Goal: Book appointment/travel/reservation

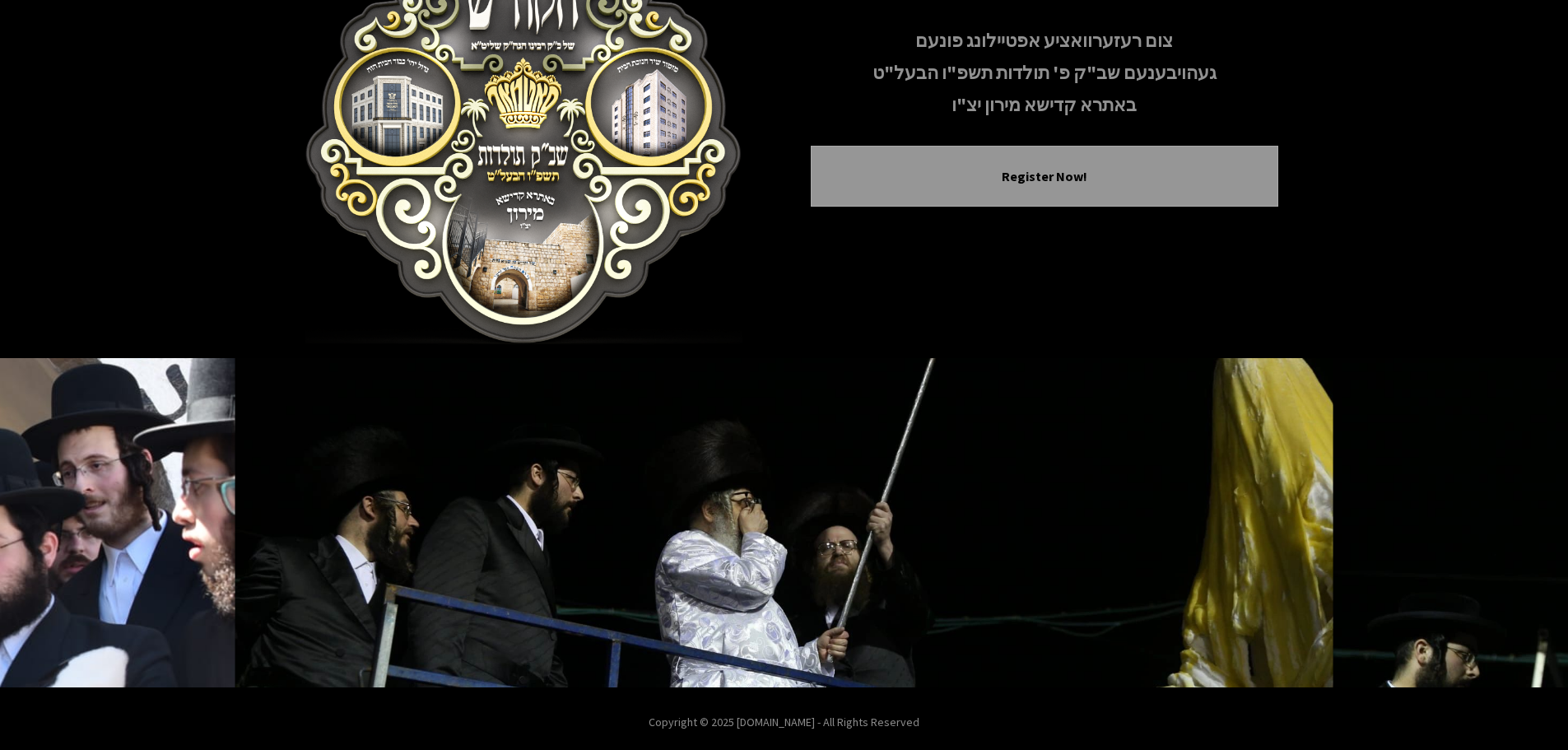
scroll to position [170, 0]
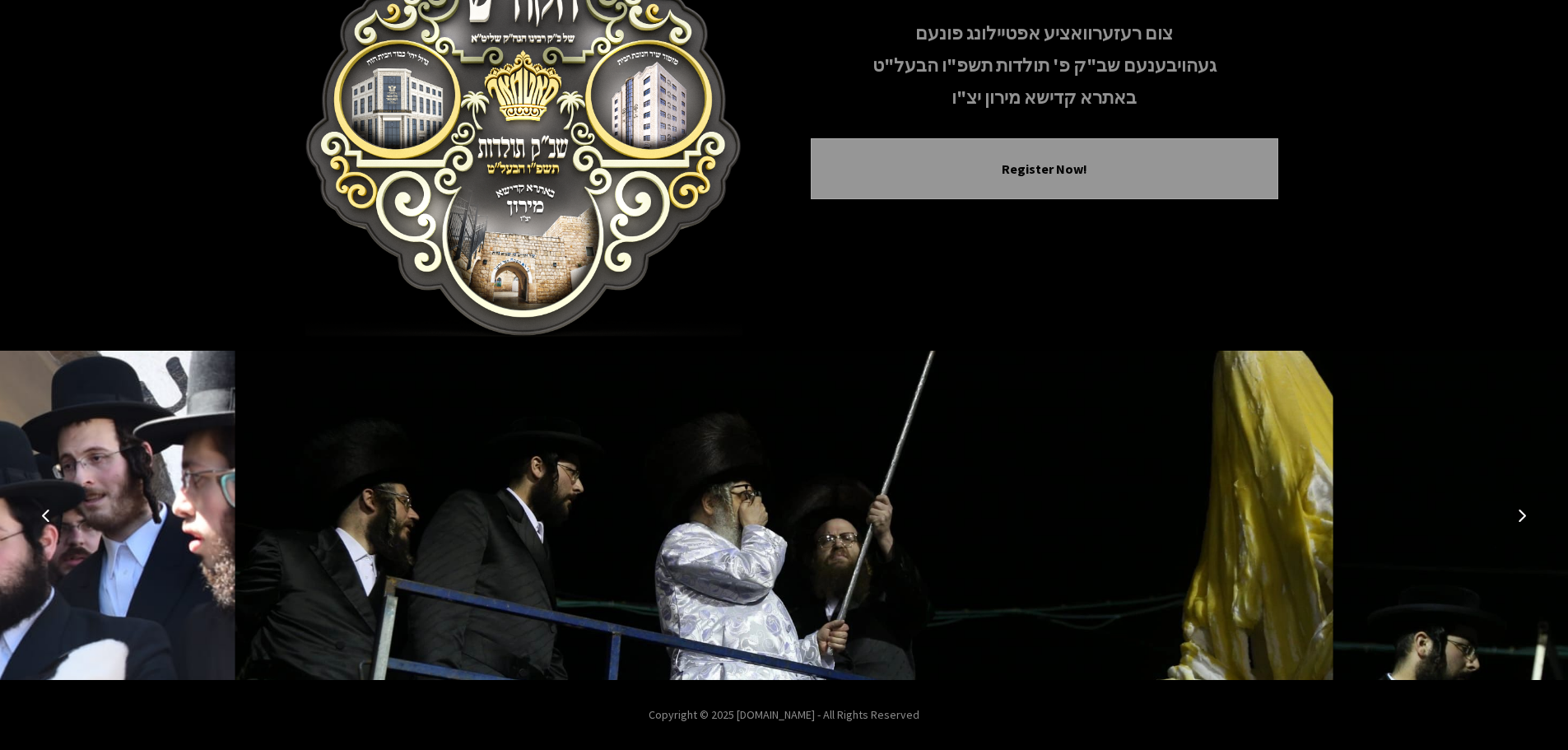
click at [1526, 515] on icon "Next image" at bounding box center [1522, 515] width 13 height 13
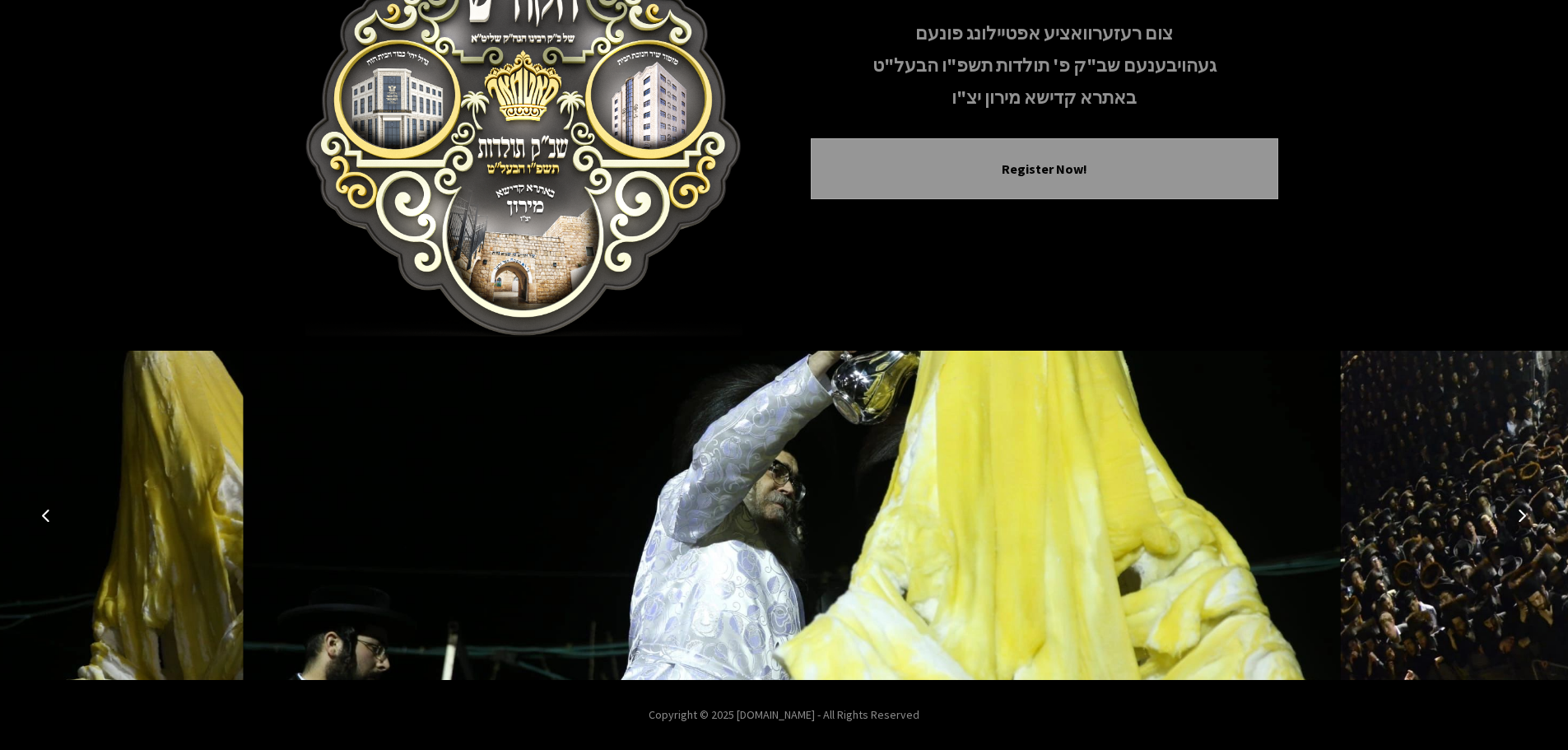
click at [1523, 515] on icon "Next image" at bounding box center [1522, 515] width 13 height 13
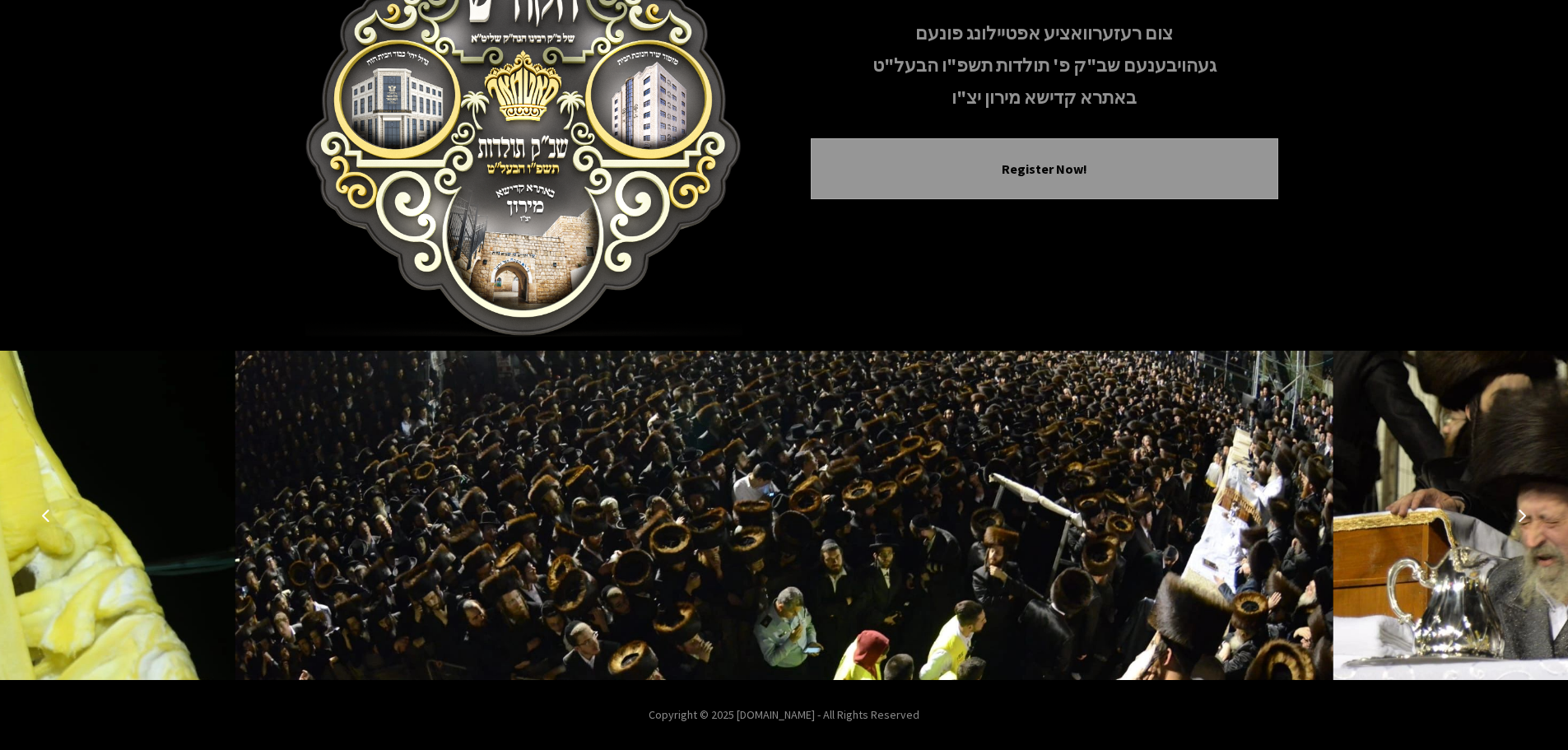
click at [1523, 515] on icon "Next image" at bounding box center [1522, 515] width 13 height 13
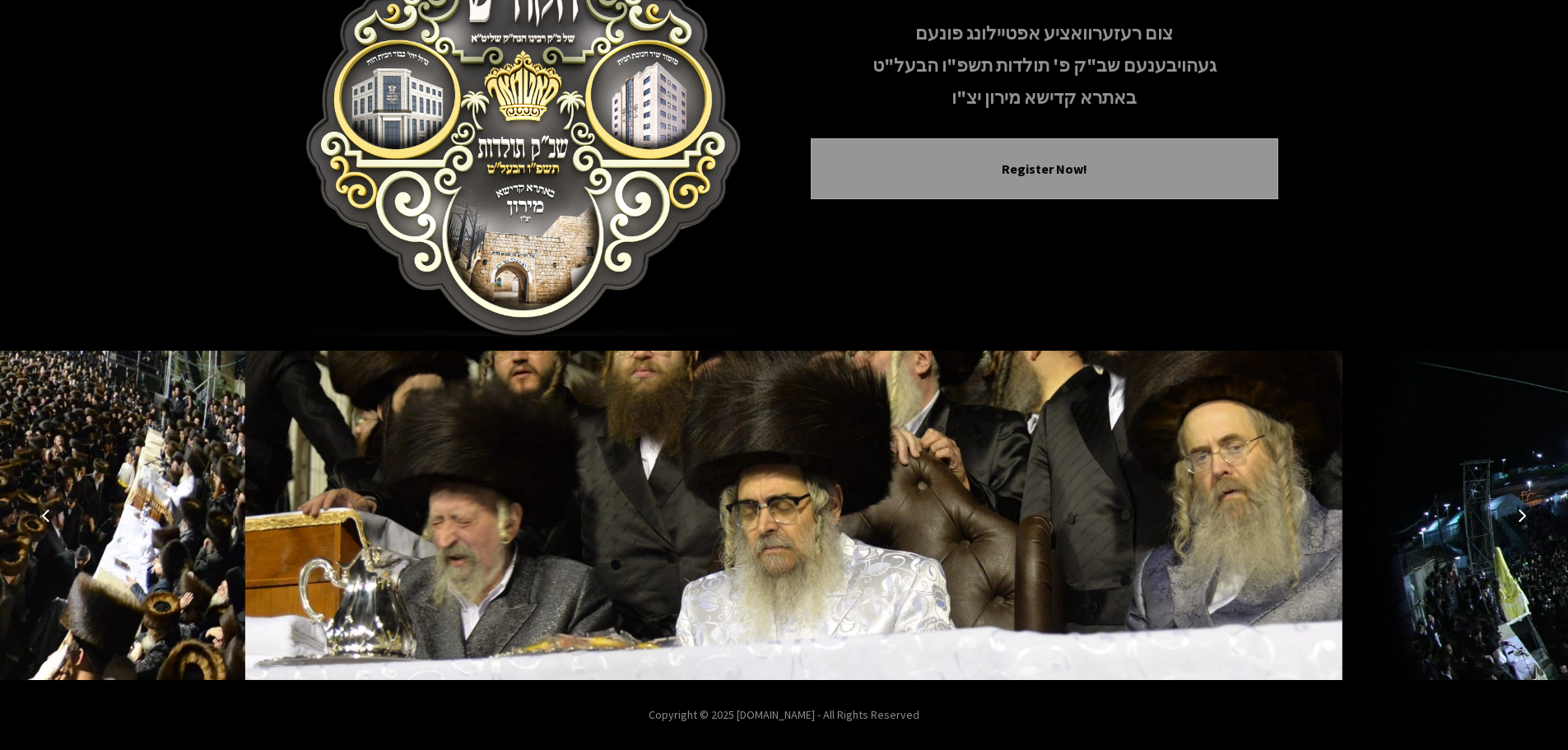
click at [1523, 515] on icon "Next image" at bounding box center [1522, 515] width 13 height 13
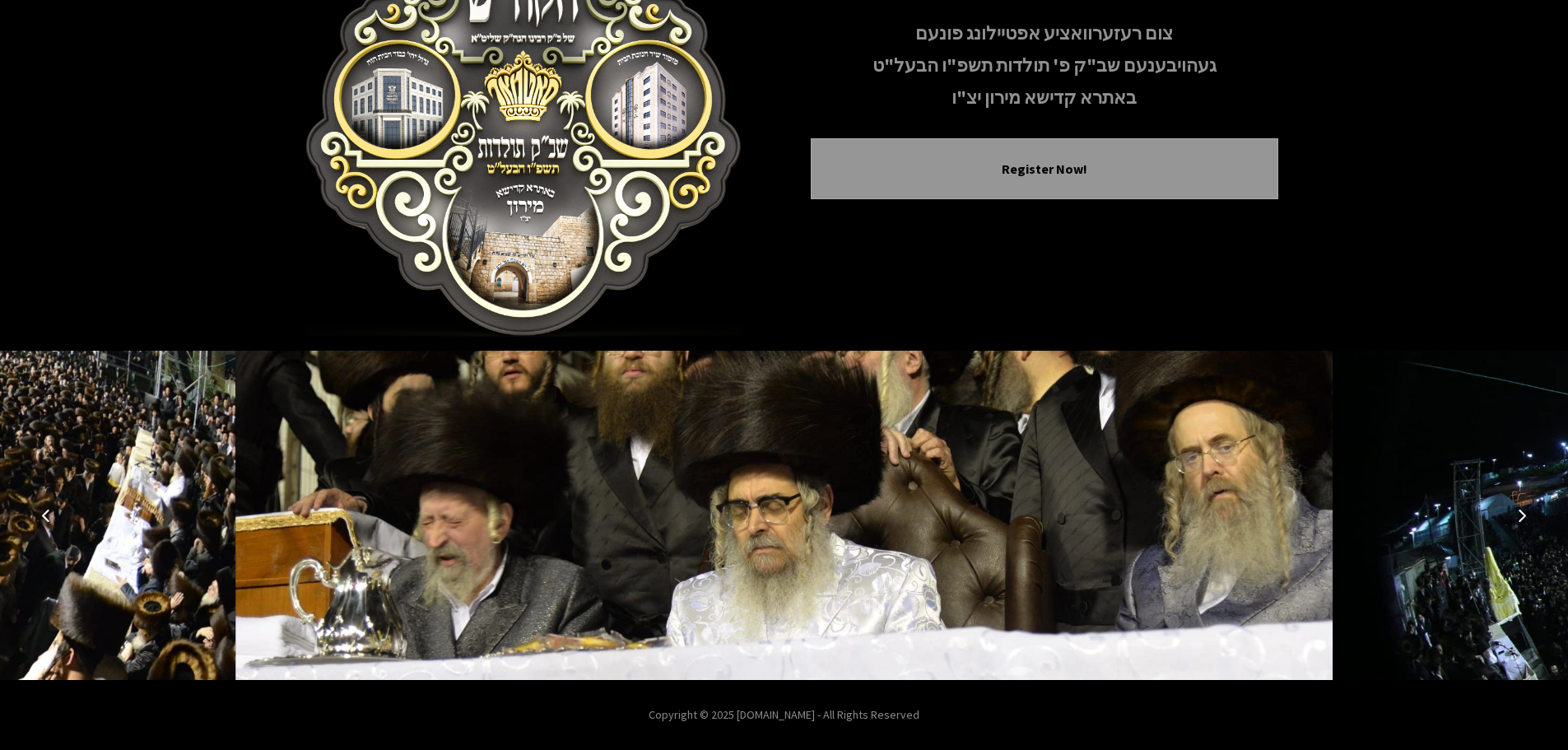
click at [1523, 515] on icon "Next image" at bounding box center [1522, 515] width 13 height 13
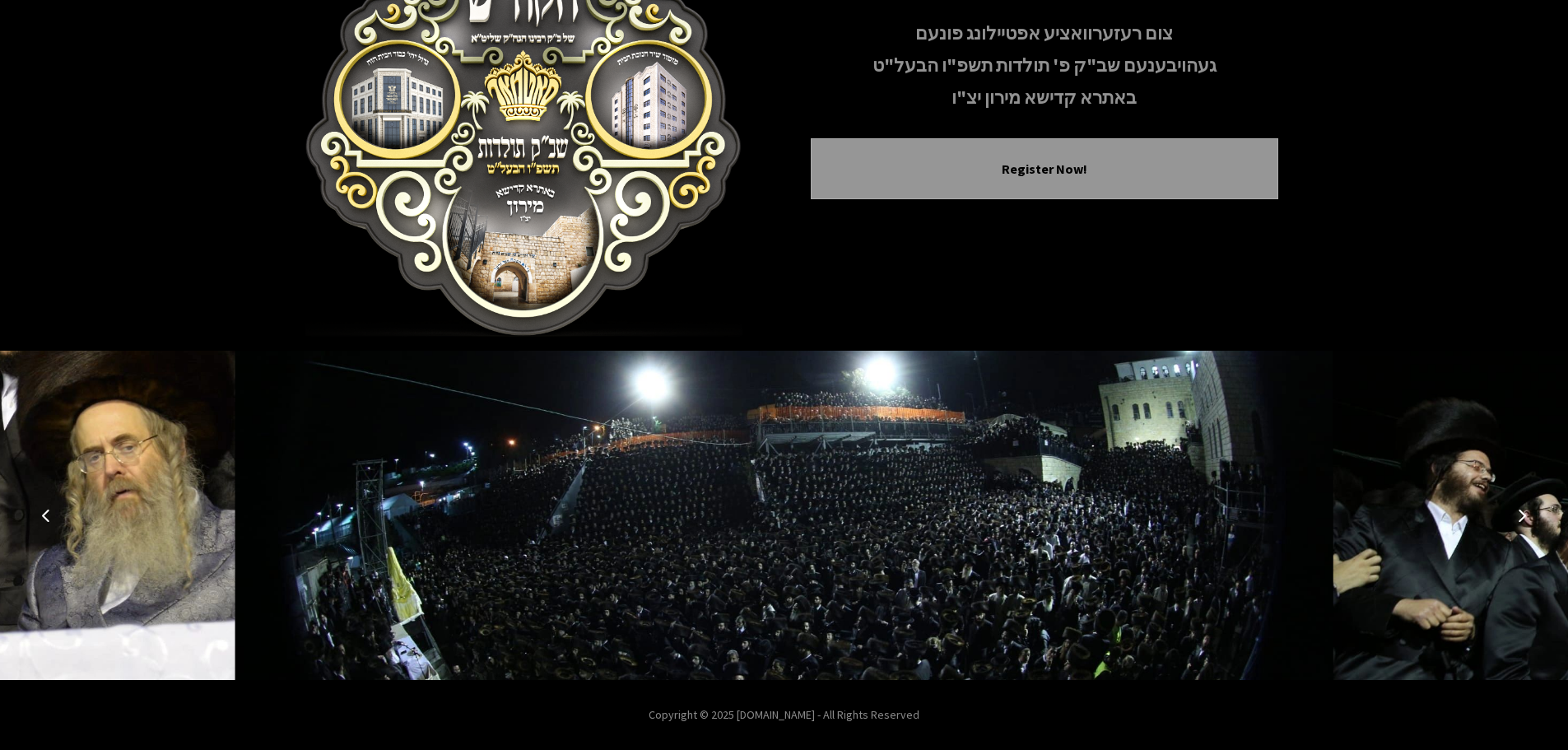
click at [1523, 515] on icon "Next image" at bounding box center [1522, 515] width 13 height 13
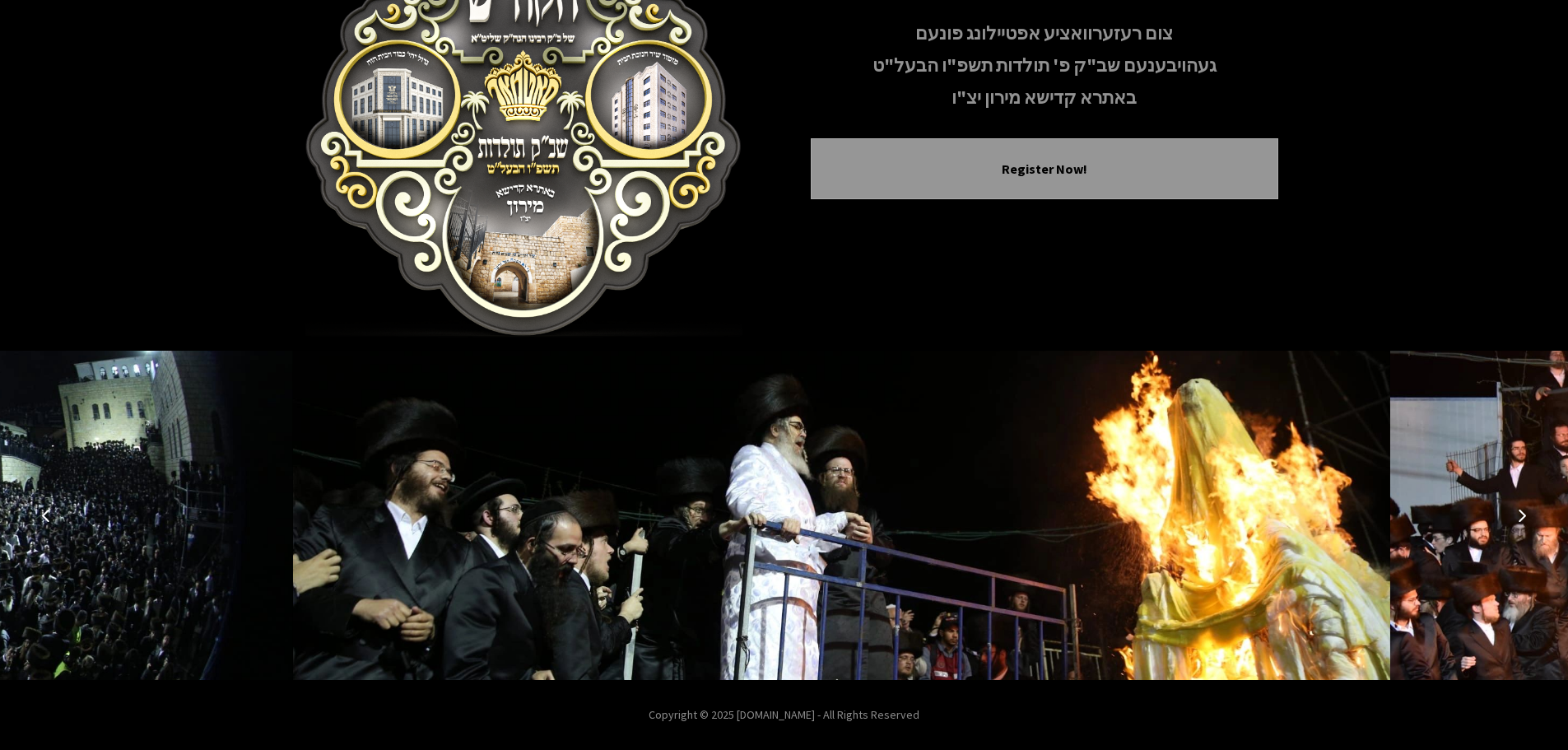
click at [1520, 516] on icon "Next image" at bounding box center [1522, 515] width 13 height 13
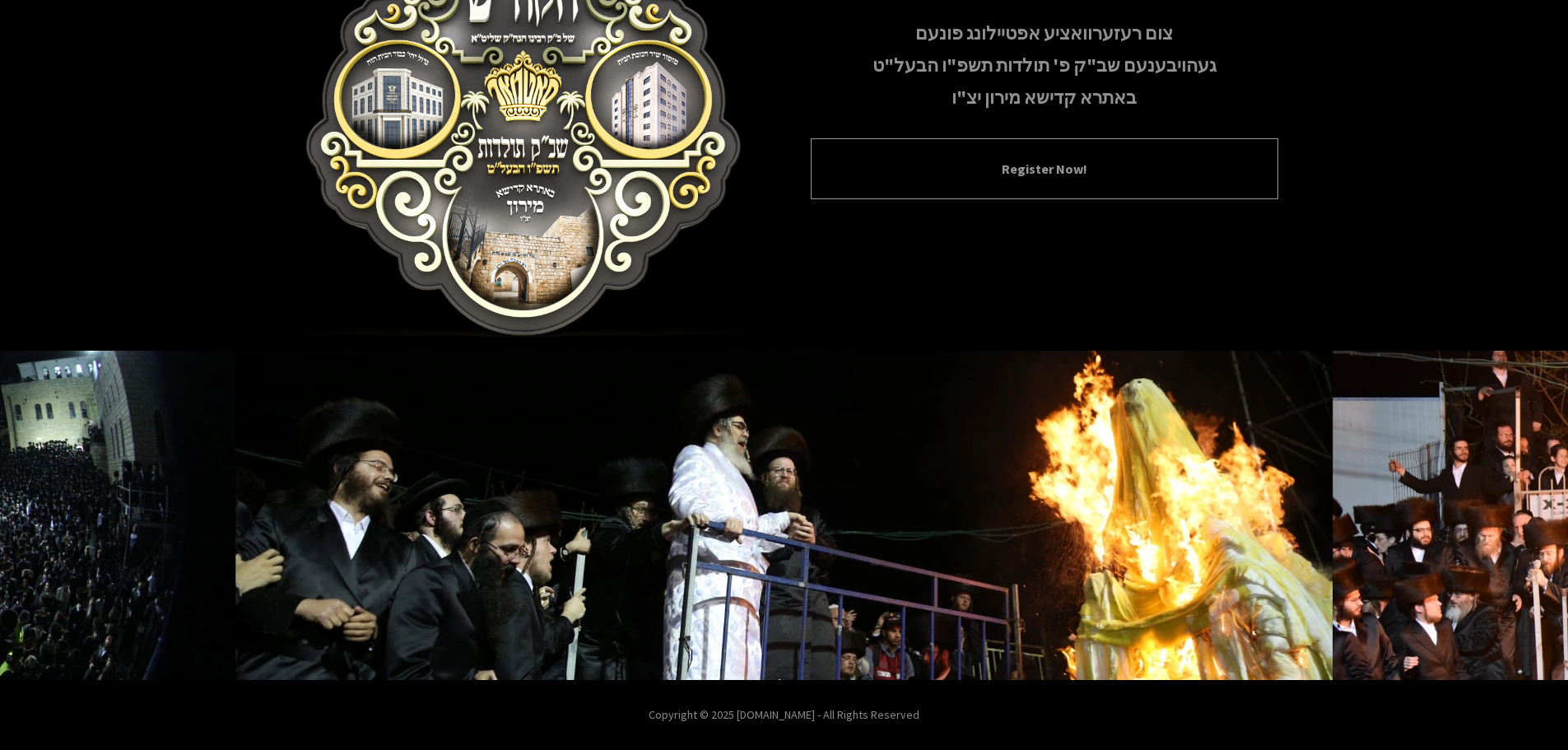
click at [1038, 145] on div "Register Now!" at bounding box center [1044, 169] width 468 height 61
click at [1025, 156] on div "Register Now!" at bounding box center [1044, 169] width 468 height 61
click at [1035, 175] on button "Register Now!" at bounding box center [1044, 169] width 426 height 20
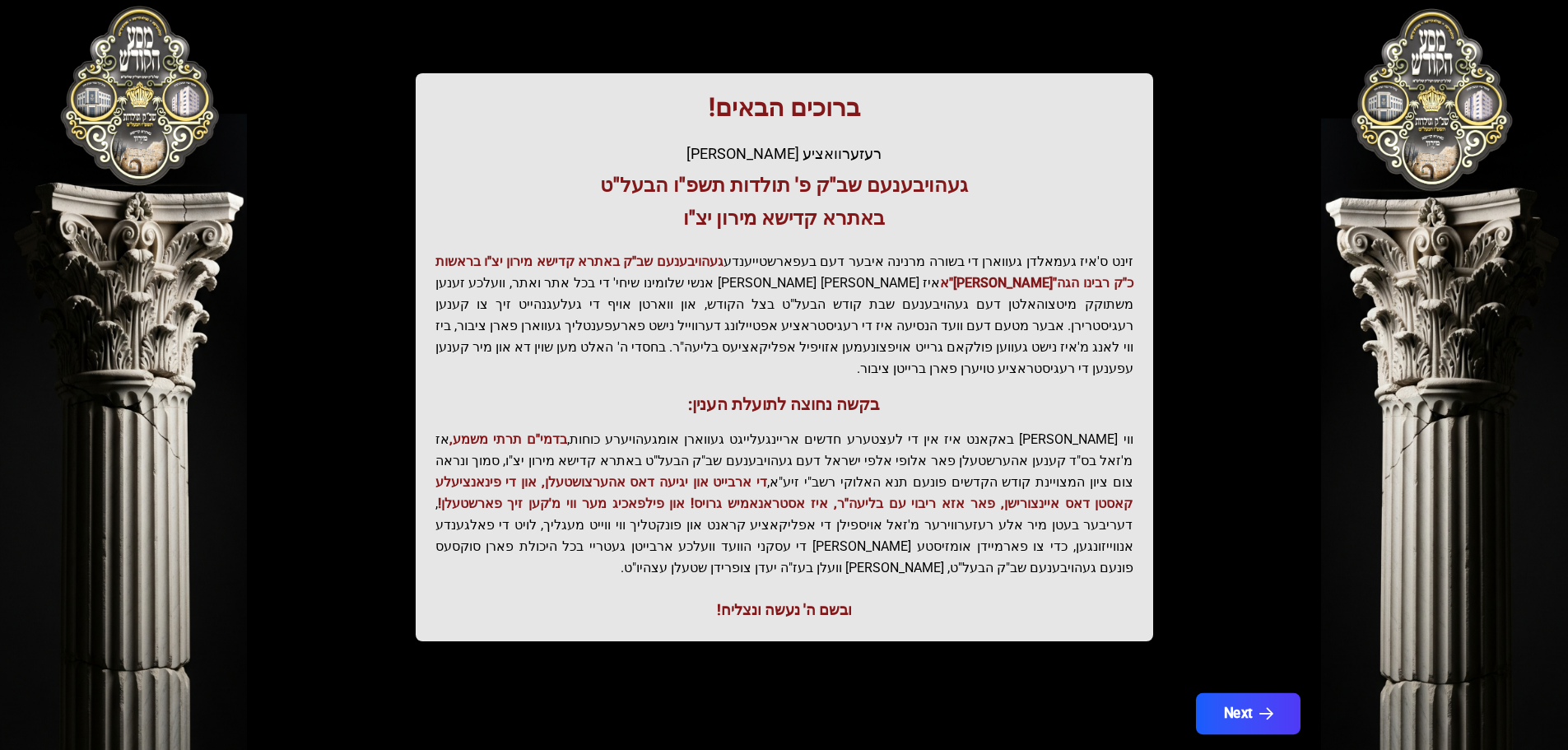
click at [1231, 694] on button "Next" at bounding box center [1248, 715] width 104 height 41
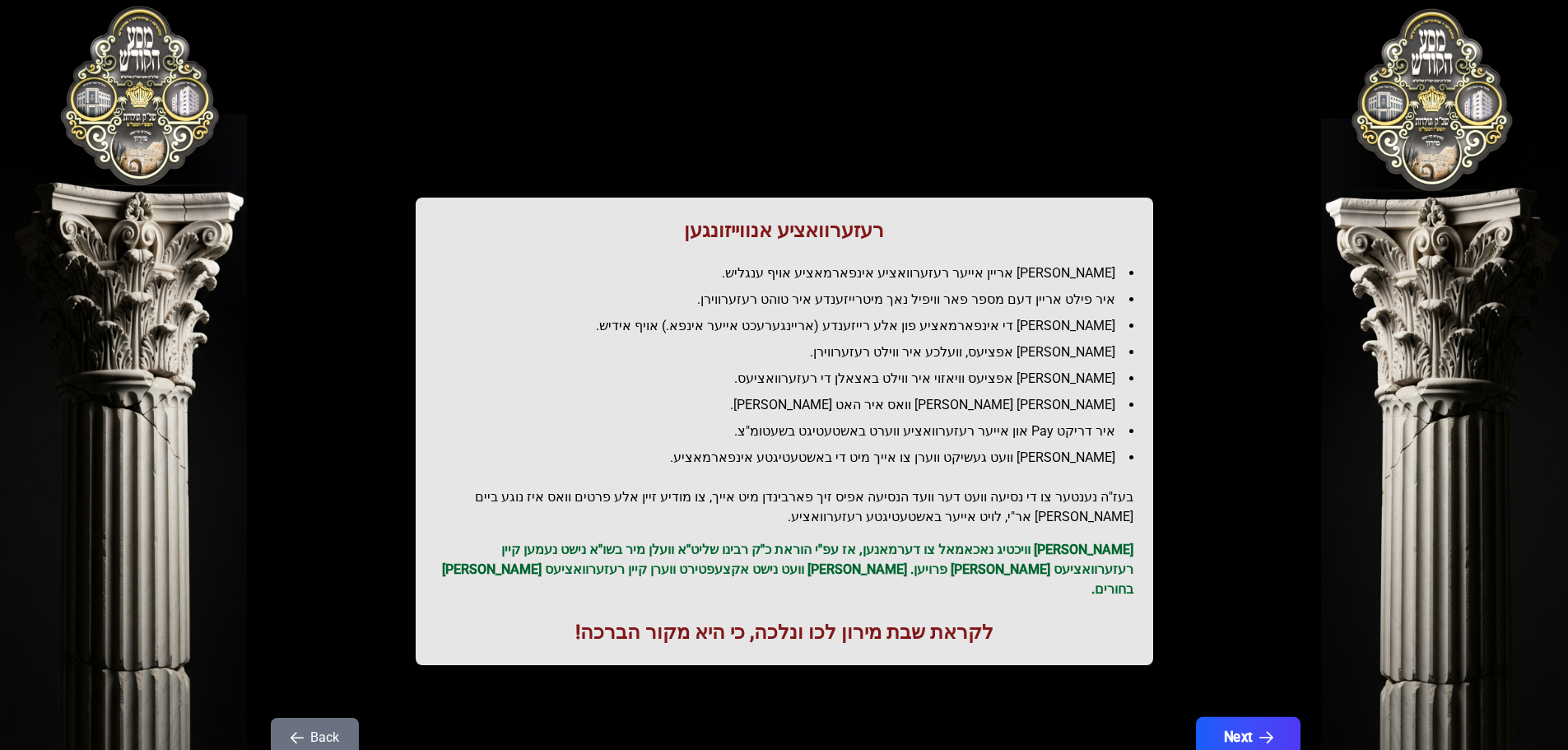
click at [1256, 718] on button "Next" at bounding box center [1248, 738] width 104 height 41
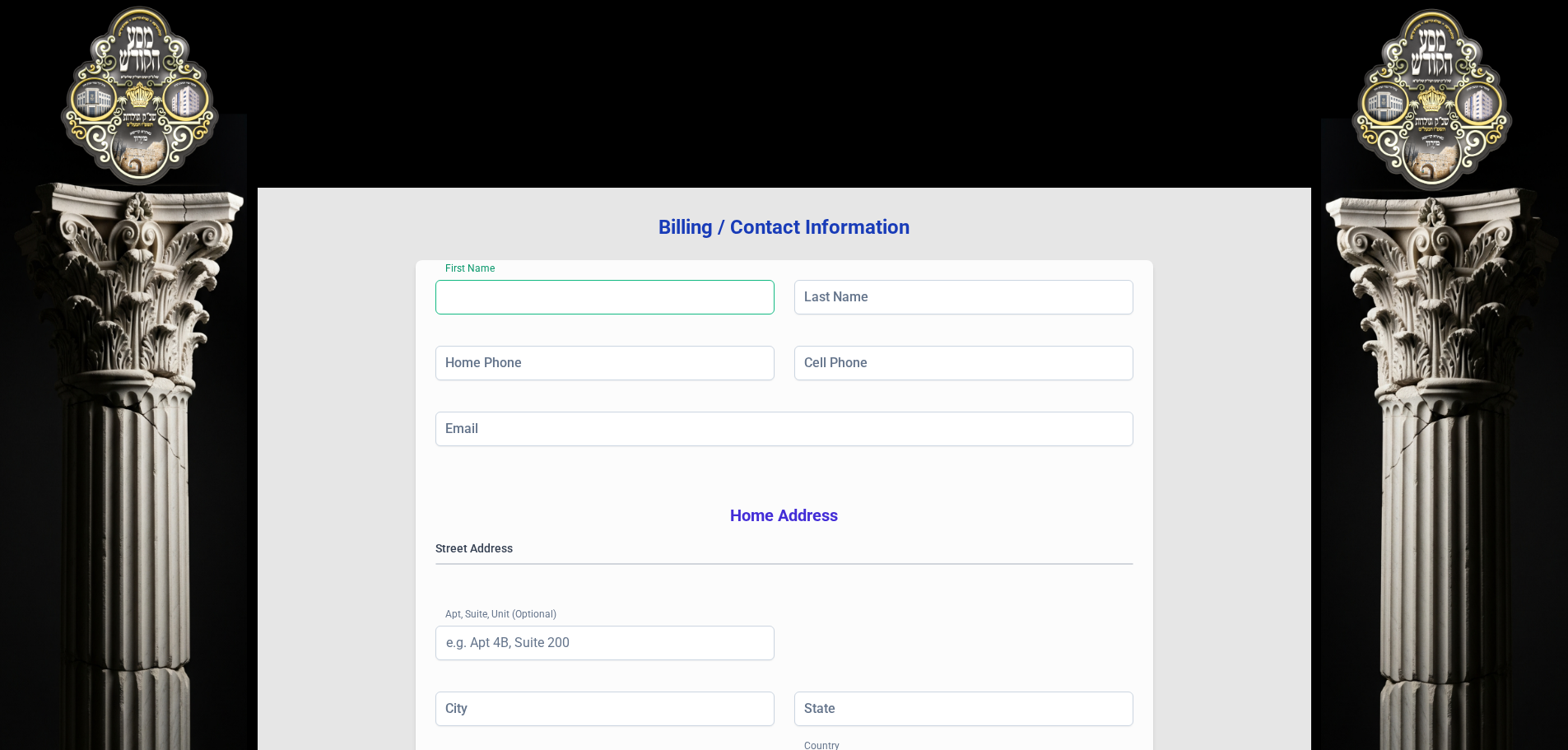
click at [461, 307] on input "First Name" at bounding box center [604, 297] width 339 height 34
type input "[PERSON_NAME]"
type input "[PHONE_NUMBER]"
type input "[EMAIL_ADDRESS][DOMAIN_NAME]"
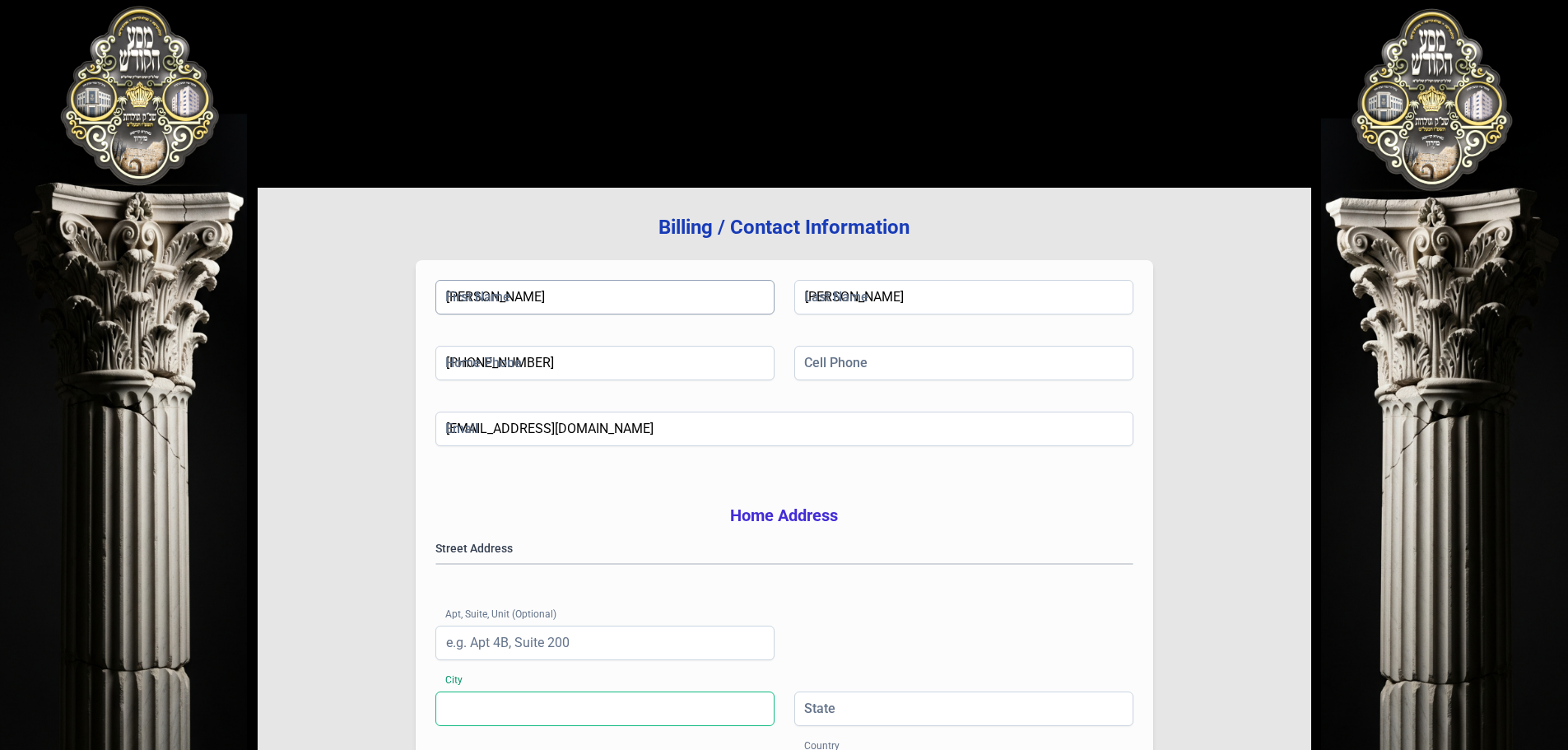
type input "Monroe"
type input "NY"
type input "10950"
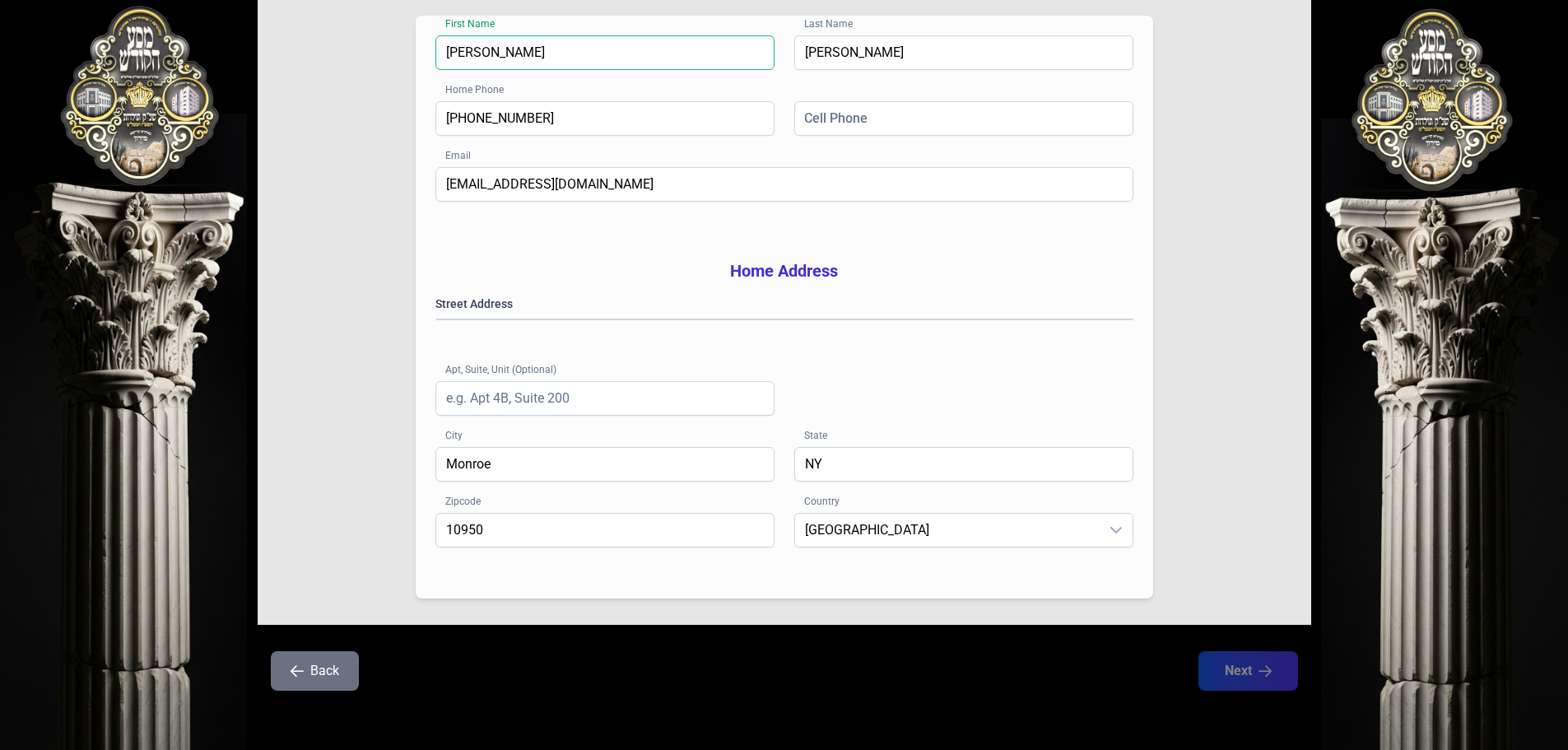
scroll to position [269, 0]
click at [436, 319] on gmp-place-autocomplete at bounding box center [436, 319] width 0 height 0
type input "[PERSON_NAME]"
drag, startPoint x: 836, startPoint y: 93, endPoint x: 838, endPoint y: 109, distance: 16.1
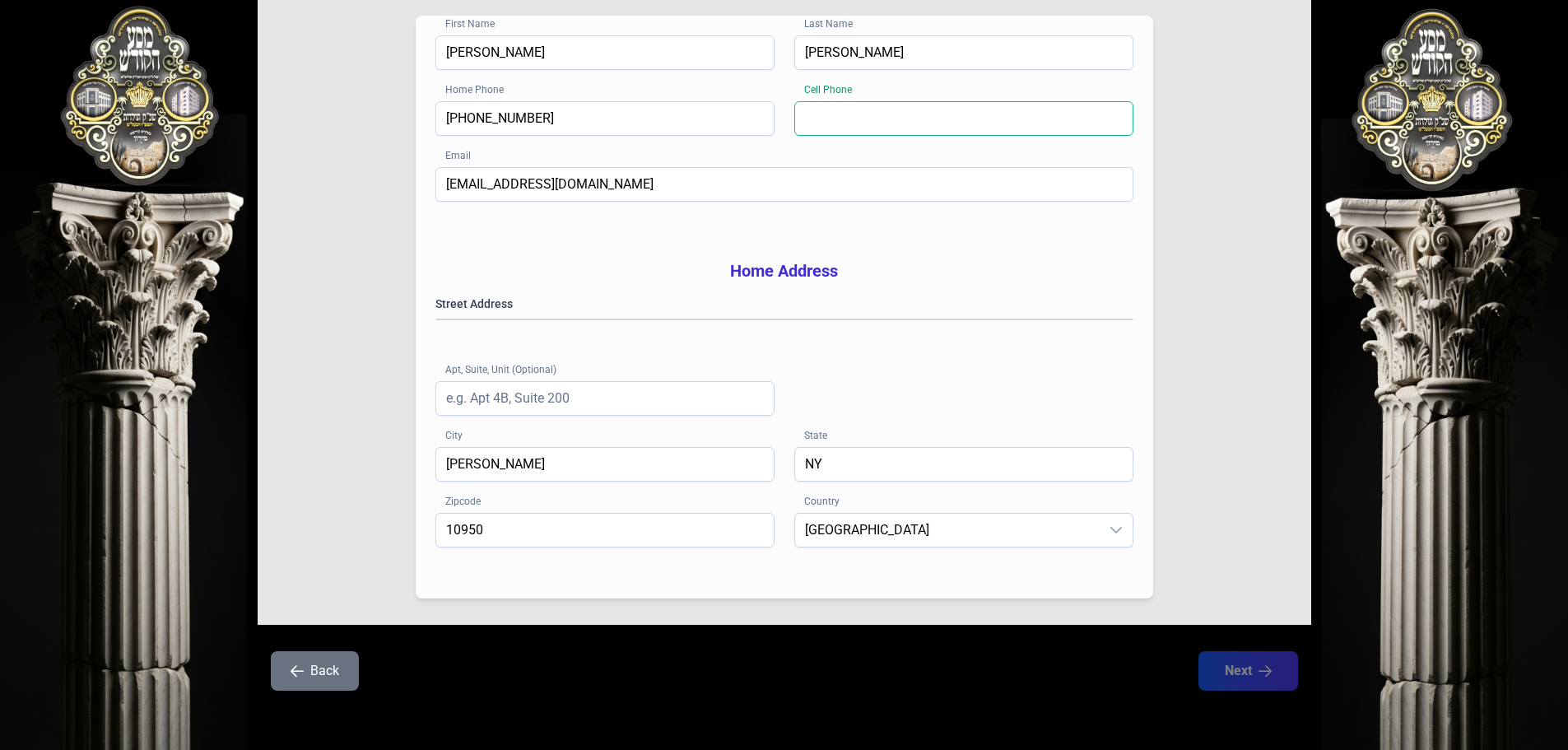
click at [834, 101] on input "Cell Phone" at bounding box center [964, 118] width 339 height 34
type input "[PHONE_NUMBER]"
type input "Unit 003"
type input "Monroe"
click at [1221, 661] on button "Next" at bounding box center [1248, 671] width 104 height 41
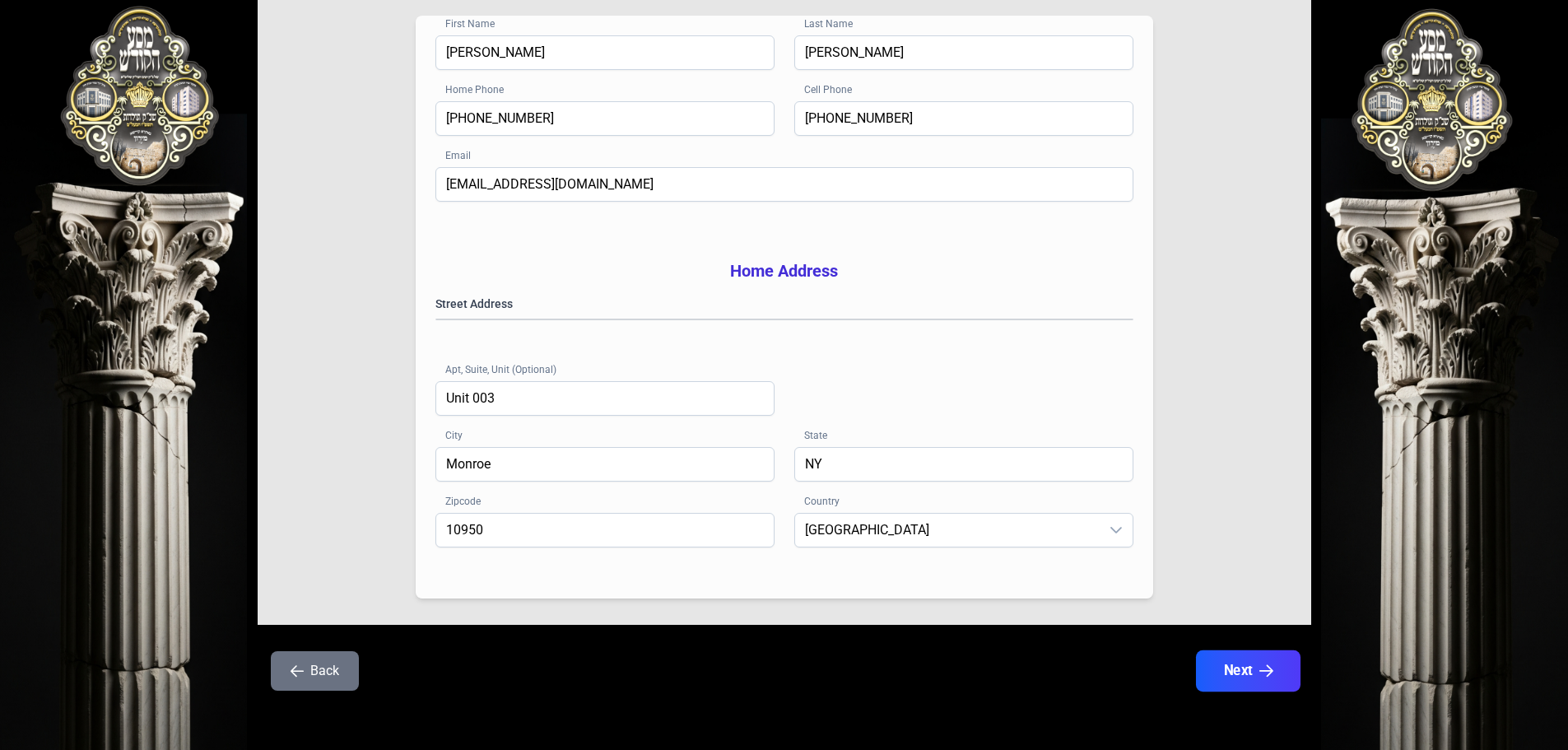
scroll to position [0, 0]
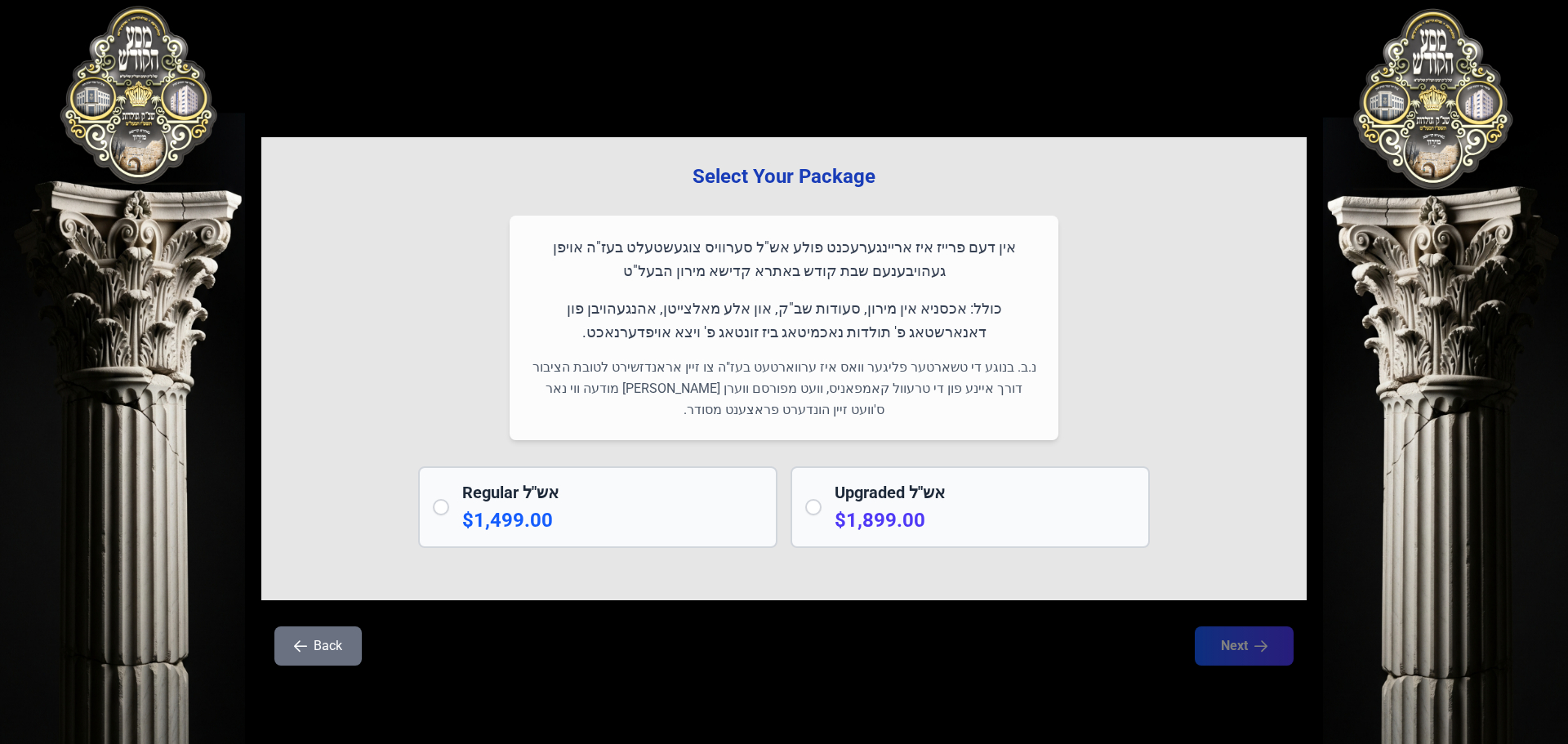
click at [587, 502] on h2 "Regular אש"ל" at bounding box center [612, 492] width 300 height 22
radio input "true"
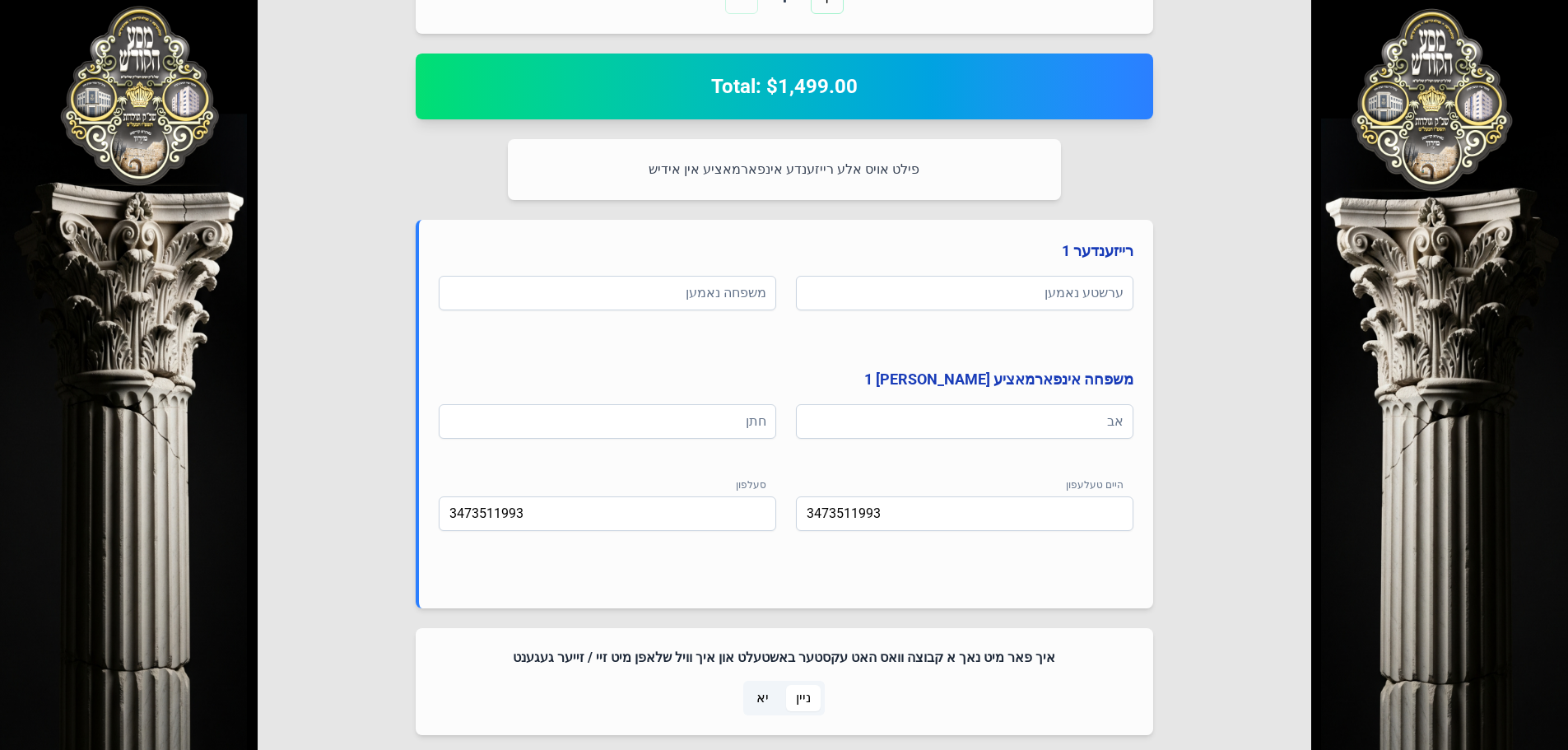
scroll to position [659, 0]
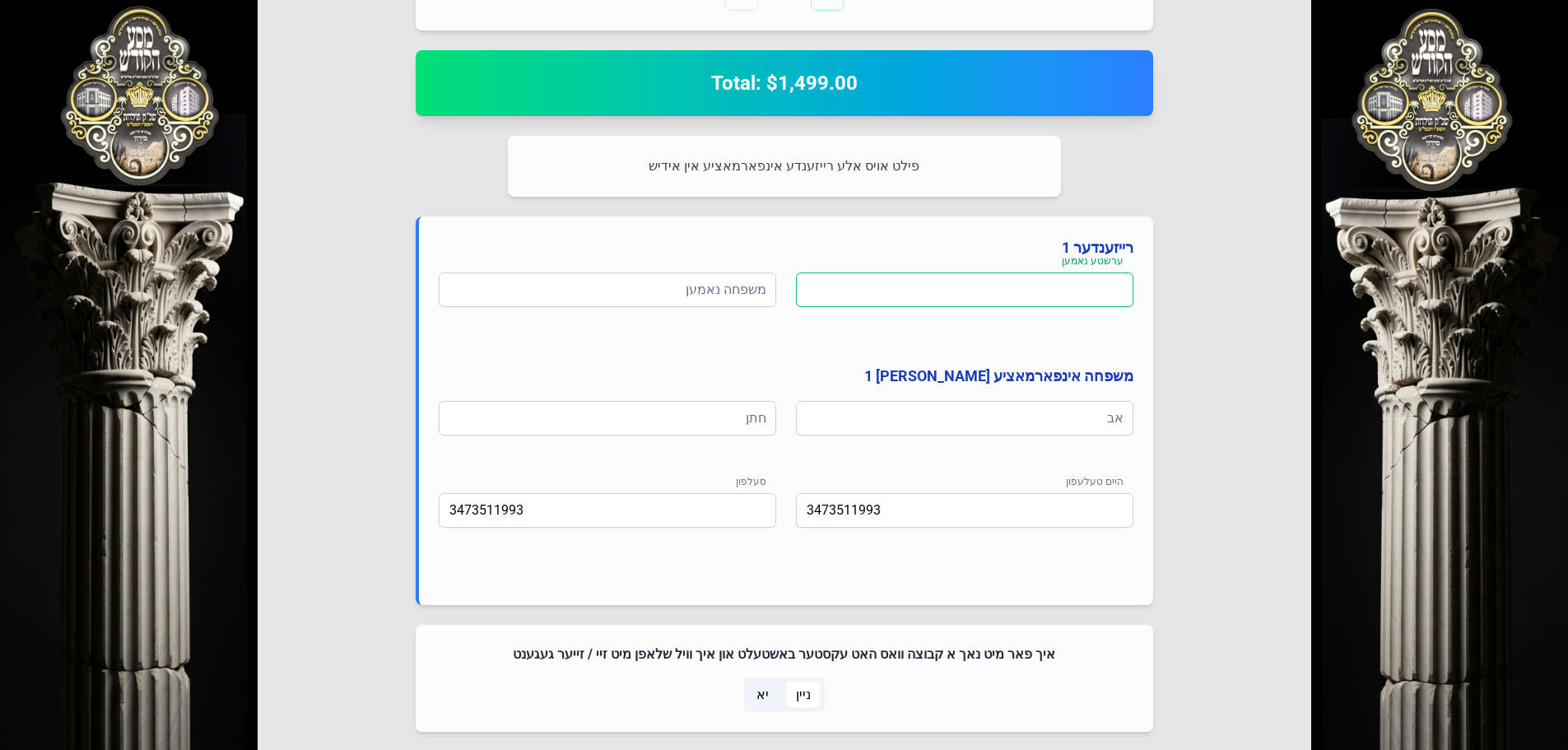
click at [1004, 282] on input at bounding box center [965, 289] width 338 height 34
click at [973, 409] on input at bounding box center [965, 418] width 338 height 34
click at [841, 523] on input "3473511993" at bounding box center [965, 510] width 338 height 34
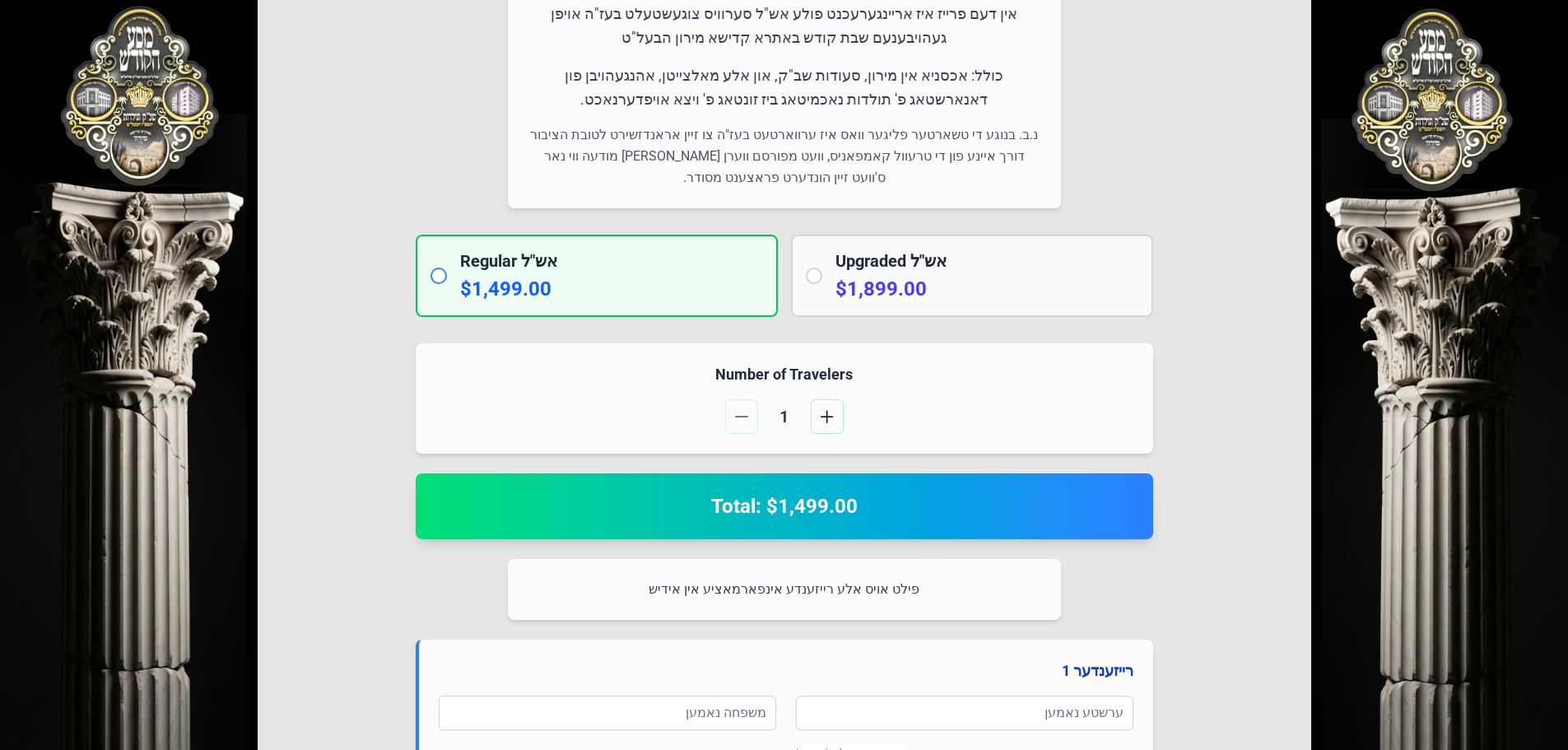
scroll to position [0, 0]
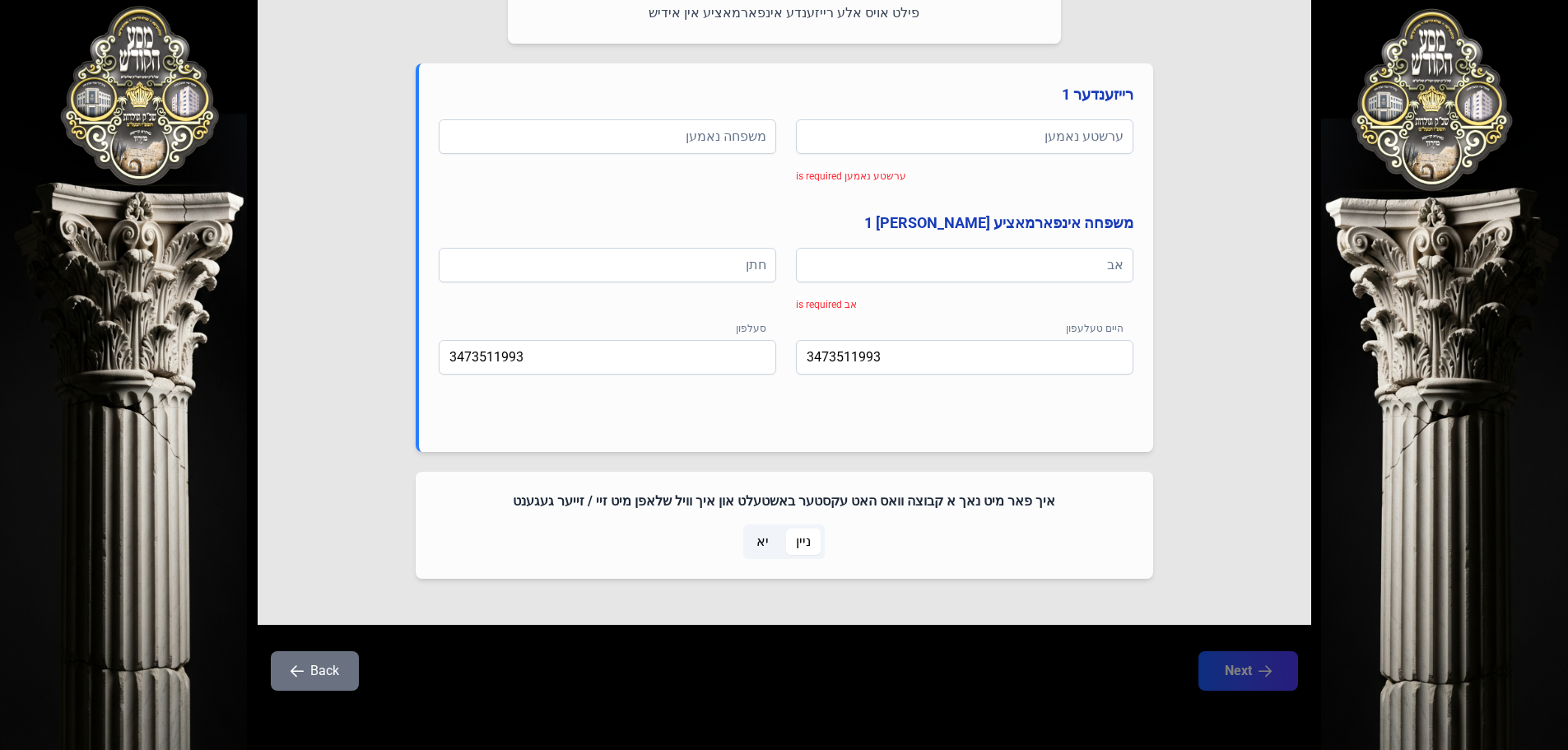
click at [316, 684] on button "Back" at bounding box center [315, 671] width 88 height 39
